Goal: Task Accomplishment & Management: Complete application form

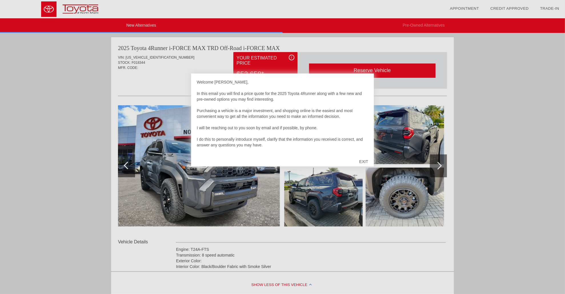
click at [365, 158] on div "EXIT" at bounding box center [364, 161] width 20 height 17
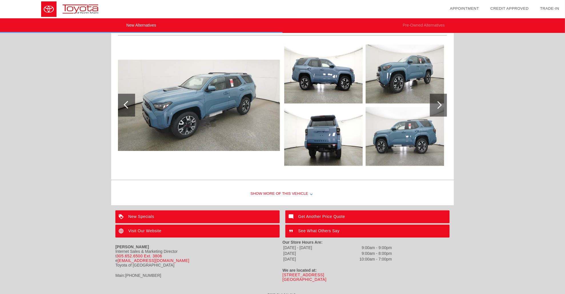
scroll to position [330, 0]
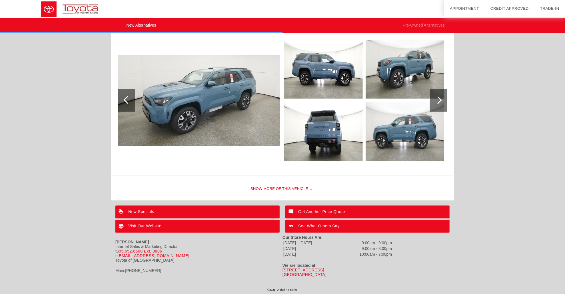
click at [310, 188] on div at bounding box center [311, 189] width 2 height 2
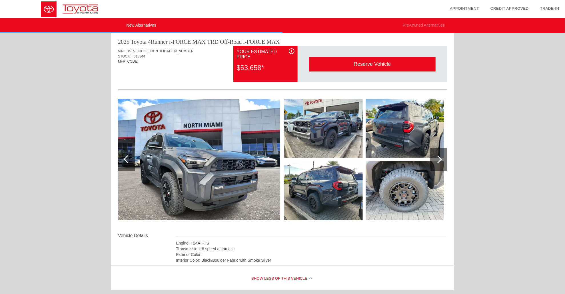
scroll to position [0, 0]
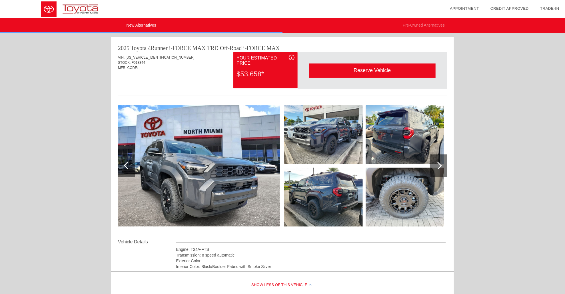
click at [176, 168] on img at bounding box center [199, 165] width 162 height 121
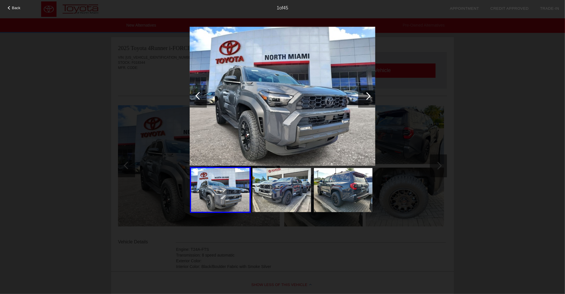
click at [372, 95] on div at bounding box center [366, 96] width 17 height 23
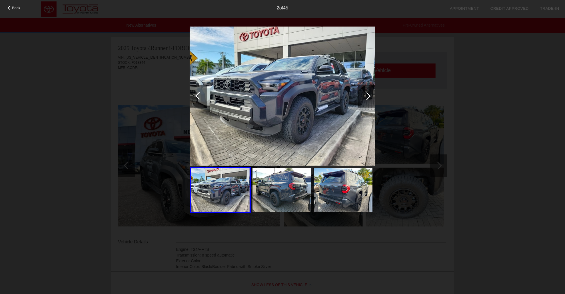
click at [371, 95] on div at bounding box center [366, 96] width 17 height 23
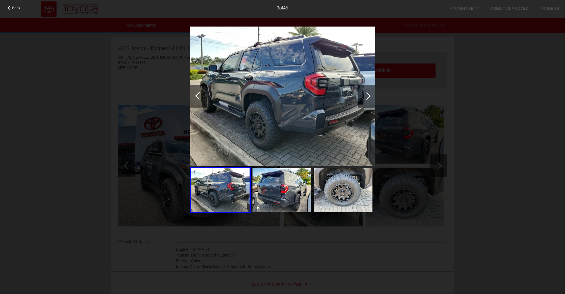
click at [371, 95] on div at bounding box center [366, 96] width 17 height 23
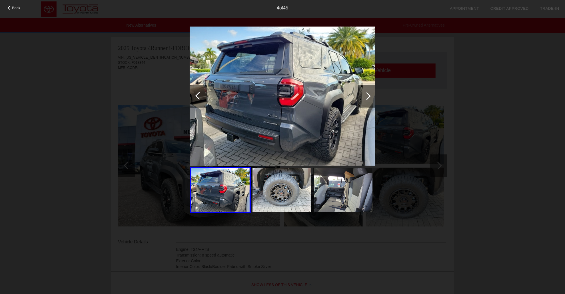
click at [371, 95] on div at bounding box center [366, 96] width 17 height 23
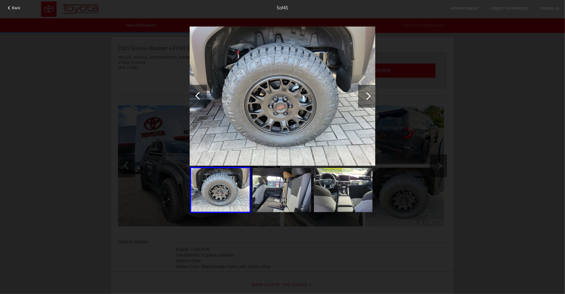
click at [371, 95] on div at bounding box center [366, 96] width 17 height 23
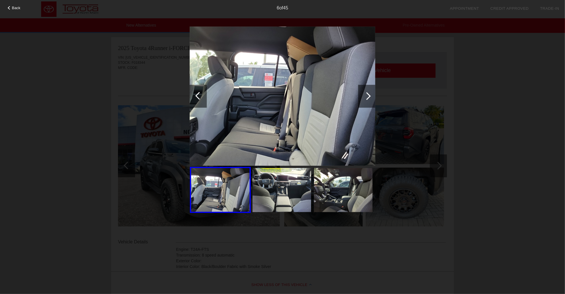
click at [371, 95] on div at bounding box center [366, 96] width 17 height 23
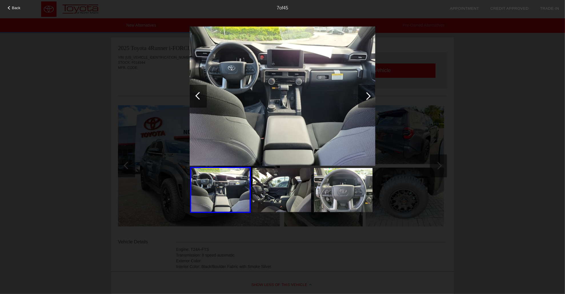
click at [371, 95] on div at bounding box center [366, 96] width 17 height 23
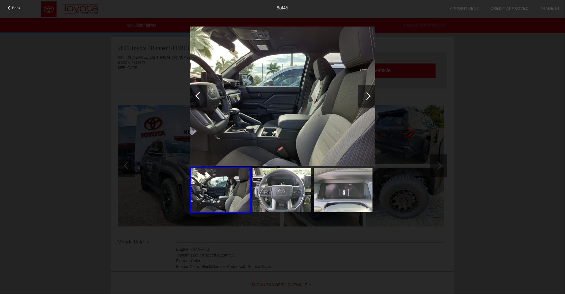
click at [371, 95] on div at bounding box center [366, 96] width 17 height 23
